Goal: Check status: Check status

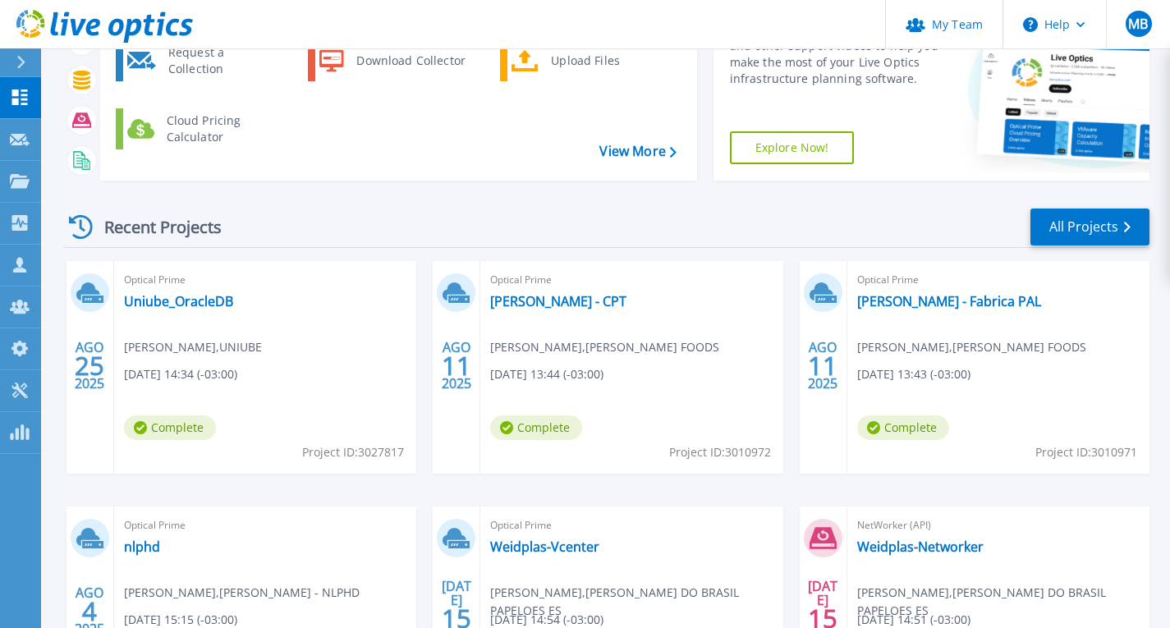
scroll to position [246, 0]
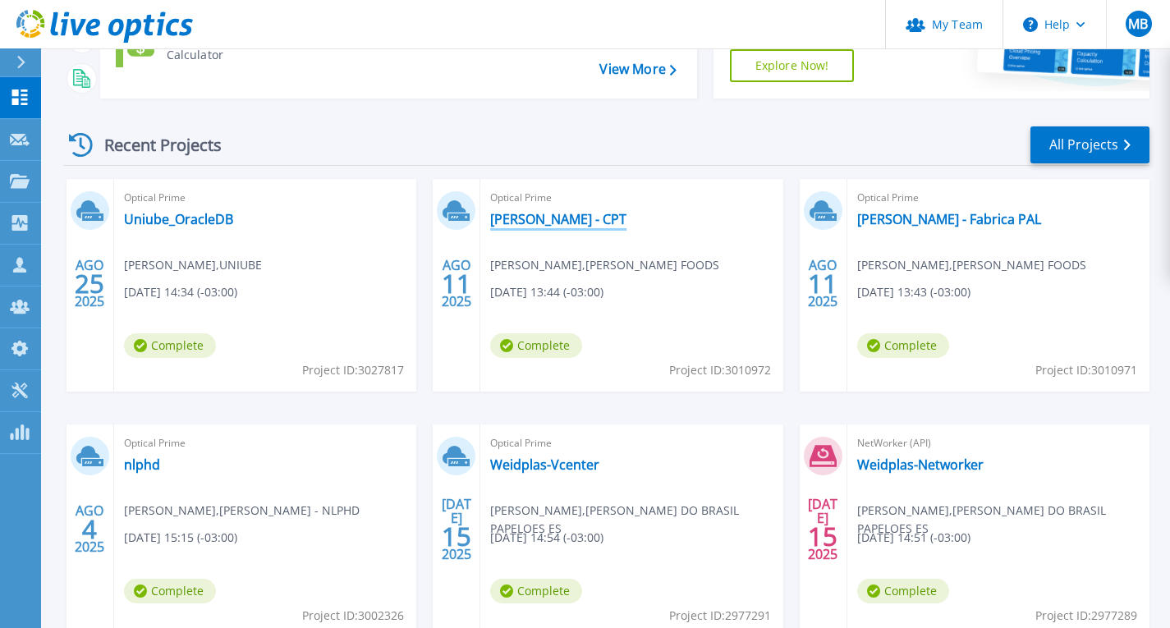
click at [535, 217] on link "Minerva - CPT" at bounding box center [558, 219] width 136 height 16
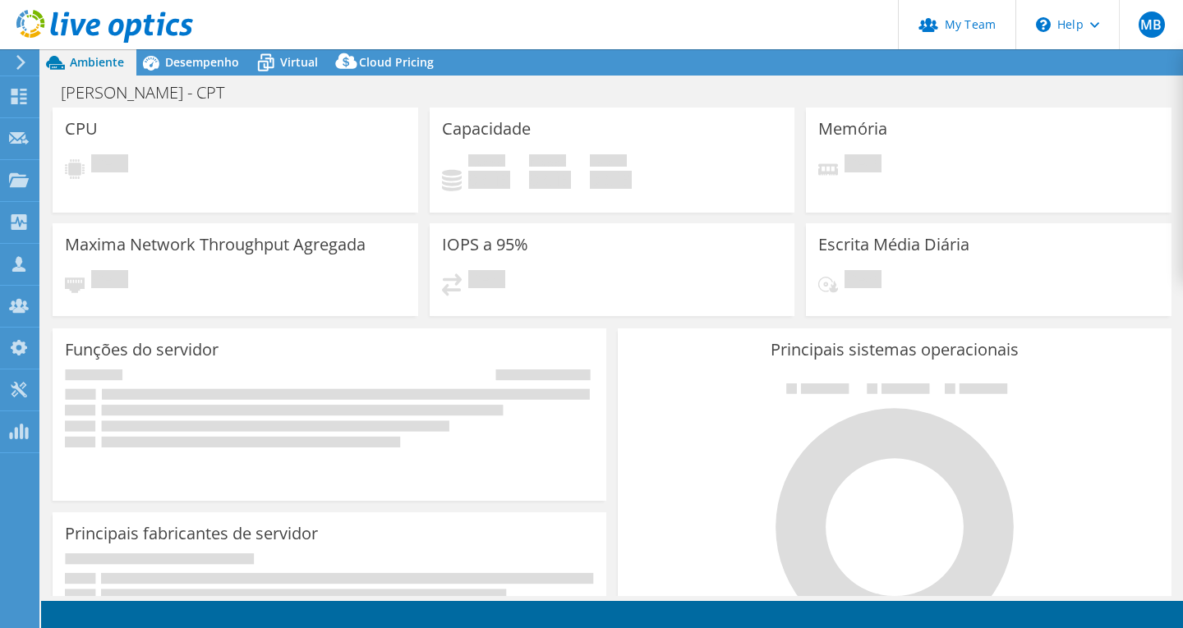
select select "USD"
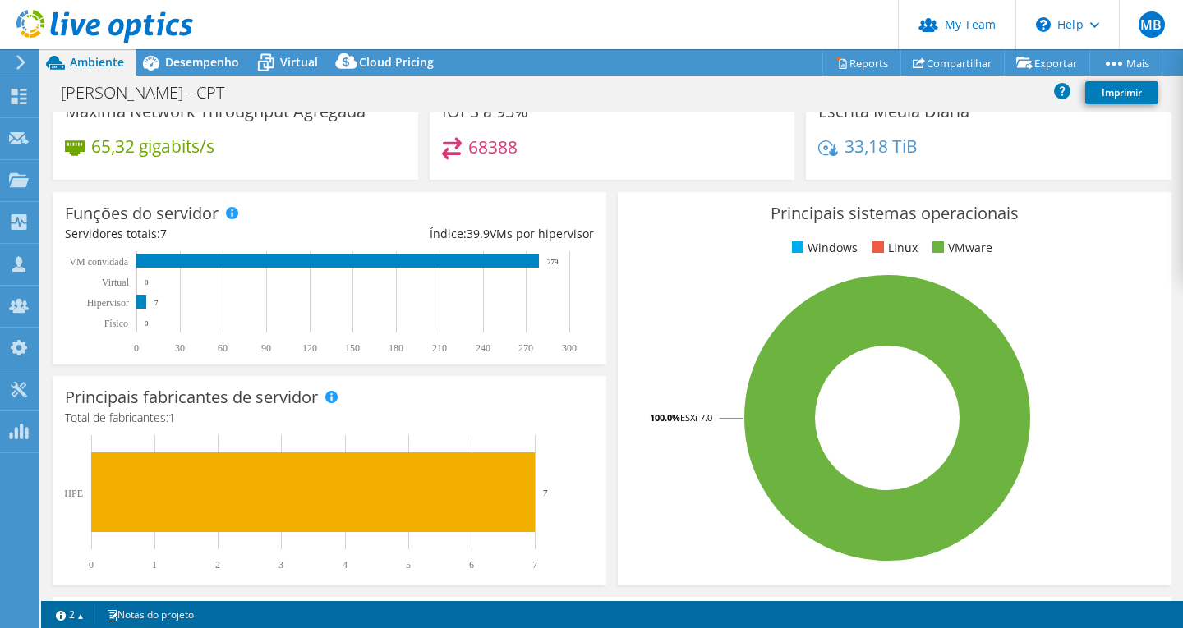
scroll to position [185, 0]
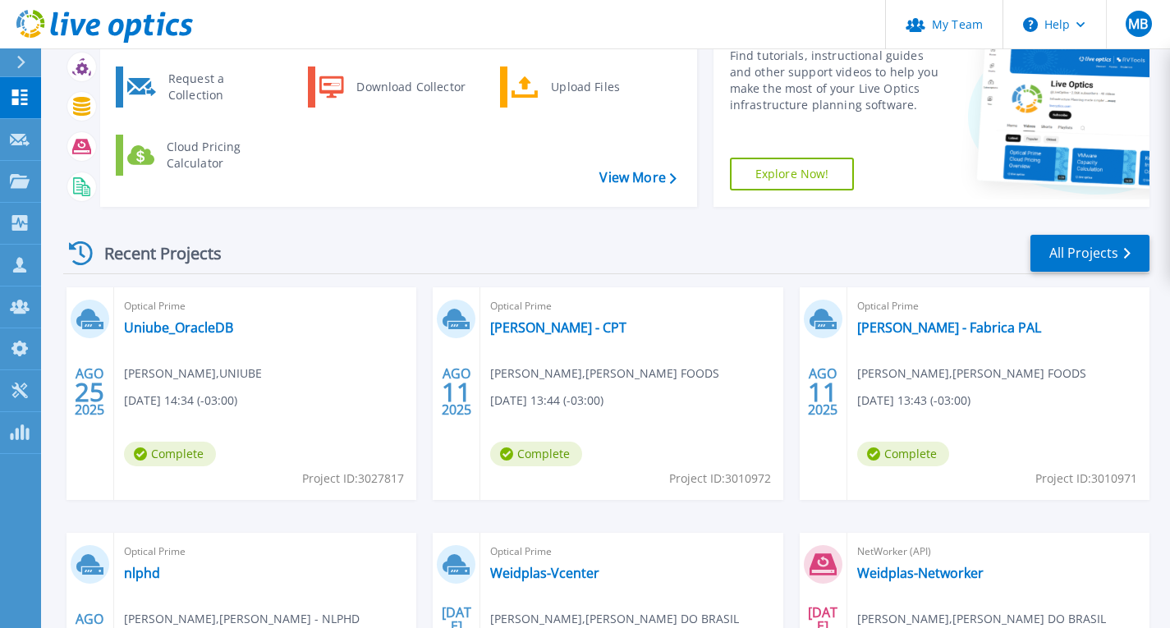
scroll to position [164, 0]
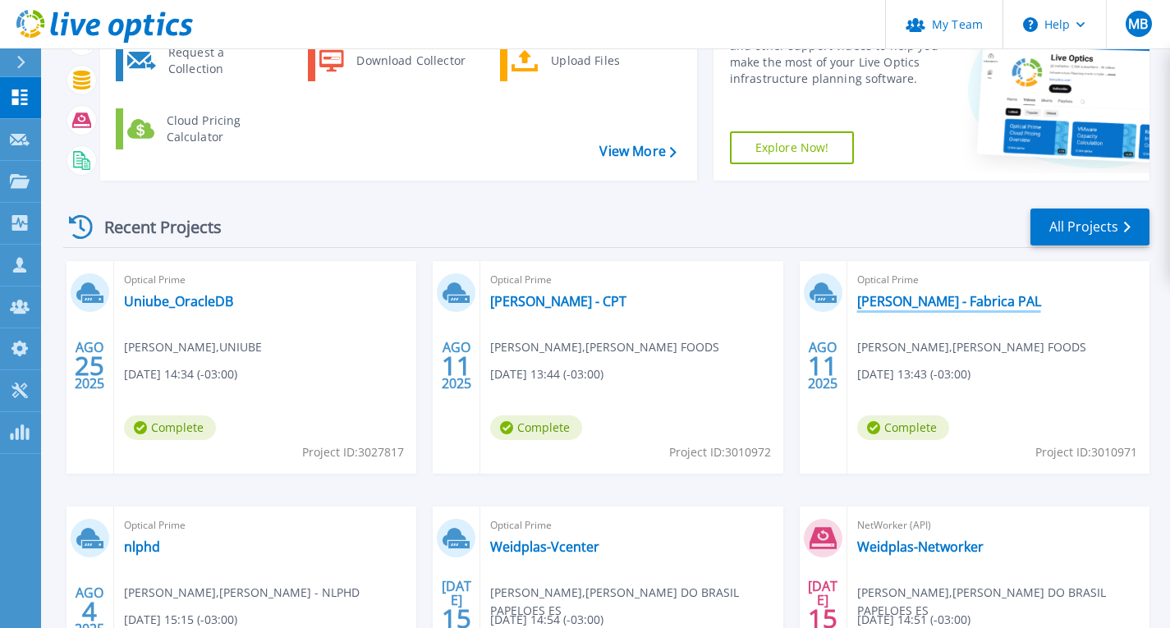
click at [910, 307] on link "[PERSON_NAME] - Fabrica PAL" at bounding box center [949, 301] width 184 height 16
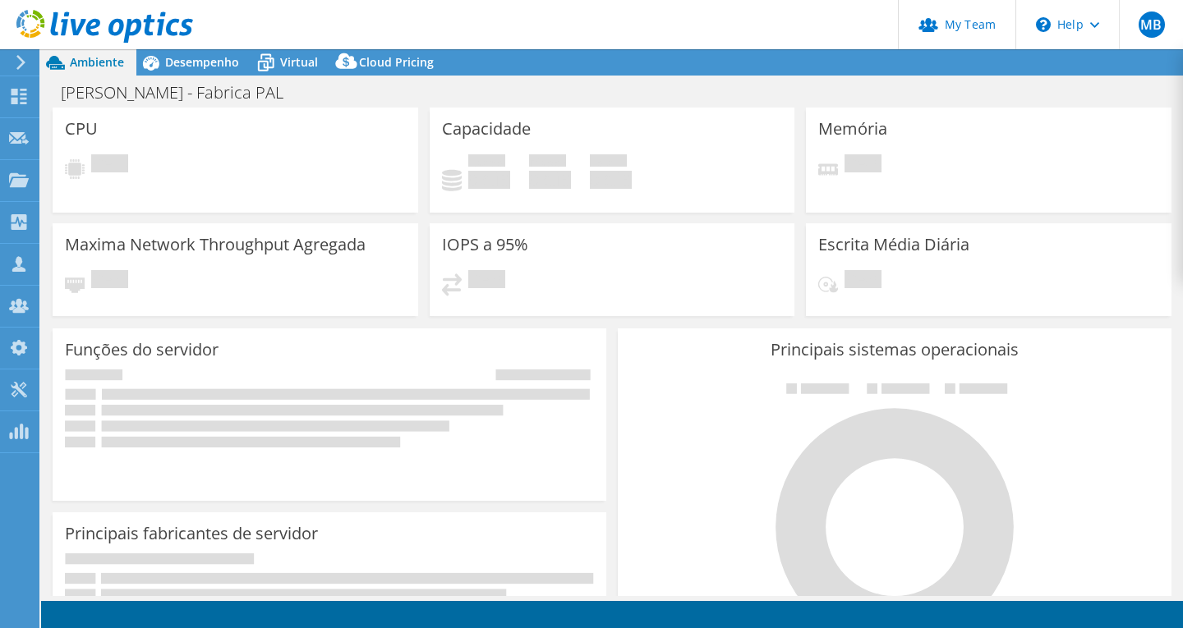
select select "USD"
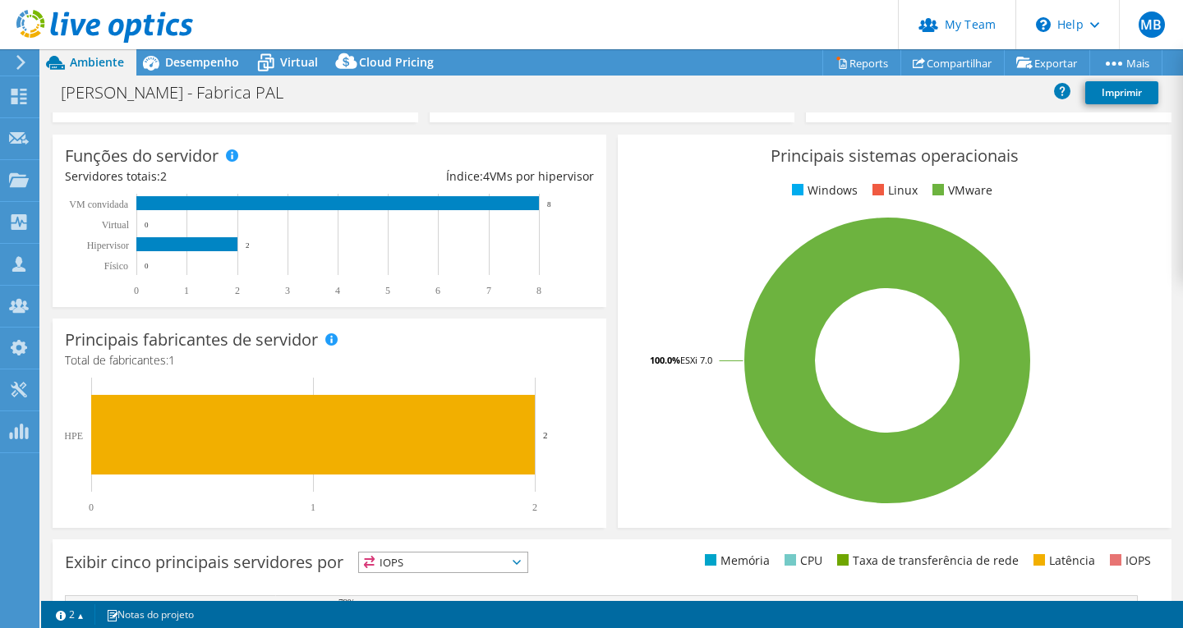
scroll to position [246, 0]
